Goal: Navigation & Orientation: Find specific page/section

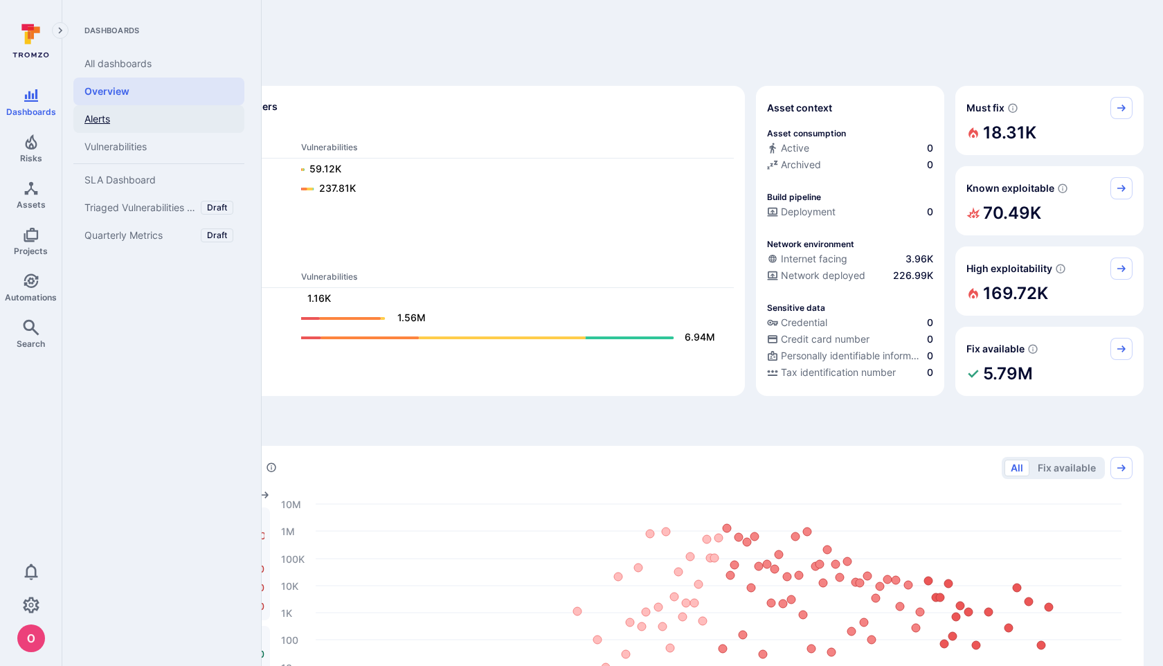
click at [105, 123] on link "Alerts" at bounding box center [158, 119] width 171 height 28
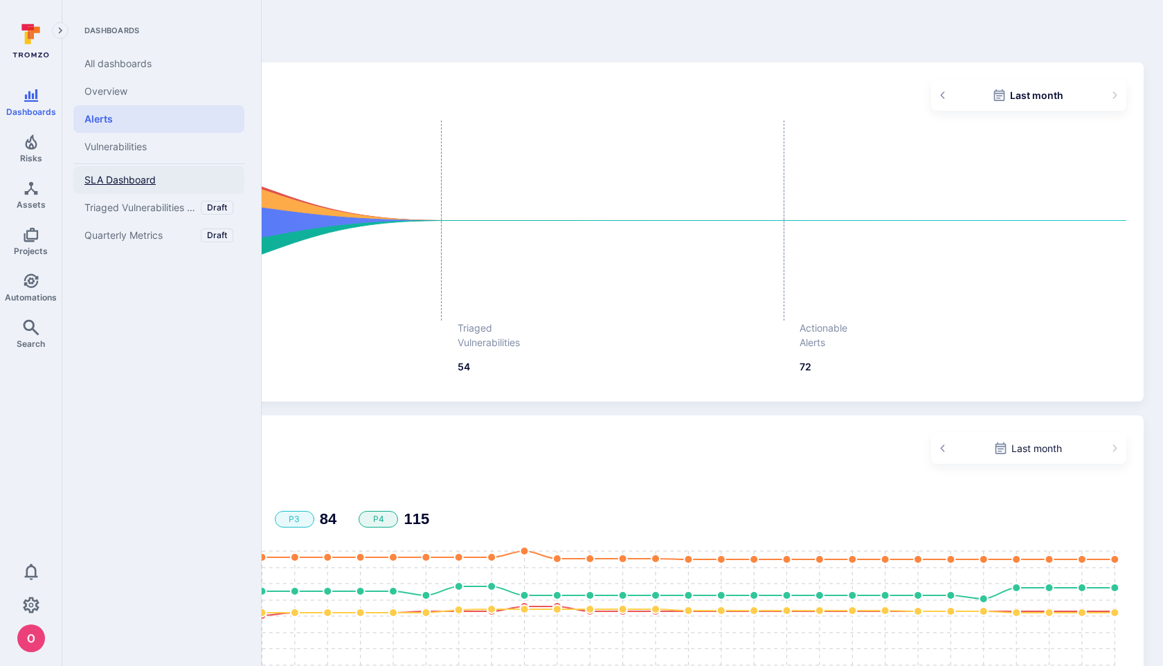
click at [123, 183] on span "SLA Dashboard" at bounding box center [119, 180] width 71 height 12
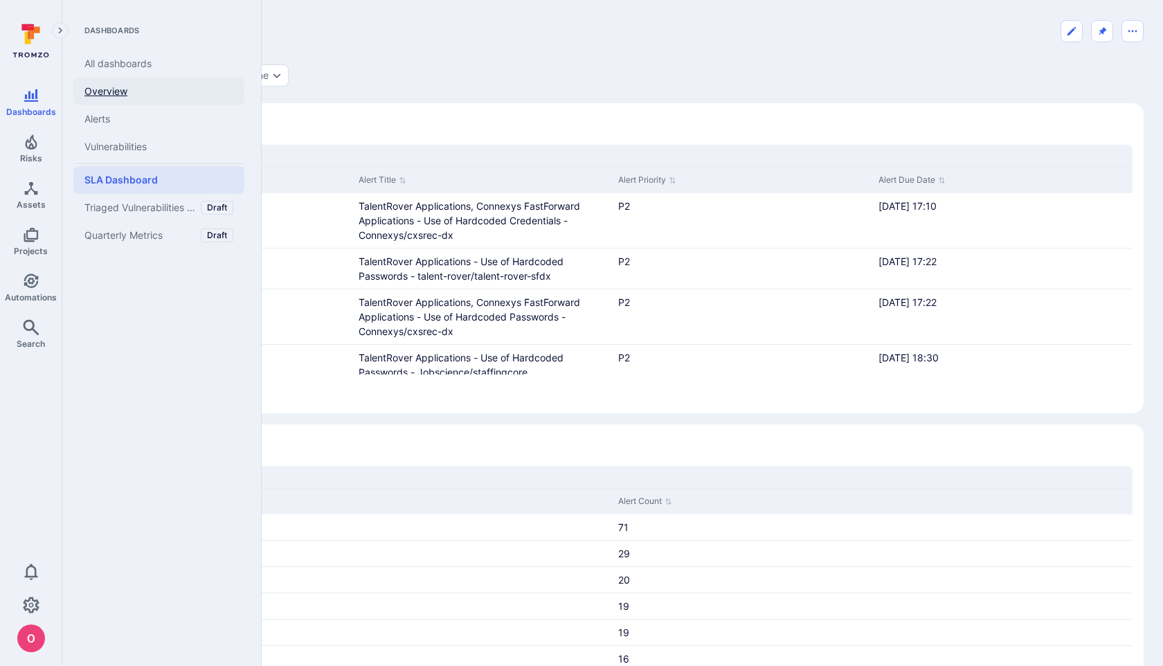
click at [123, 90] on link "Overview" at bounding box center [158, 92] width 171 height 28
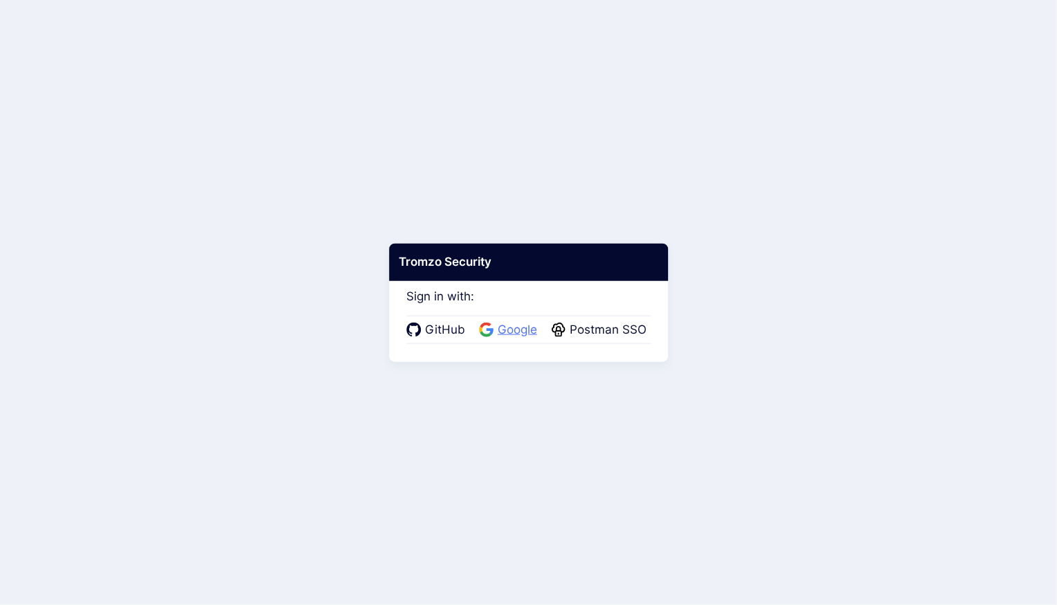
click at [510, 334] on span "Google" at bounding box center [518, 330] width 48 height 18
